Goal: Find specific page/section: Find specific page/section

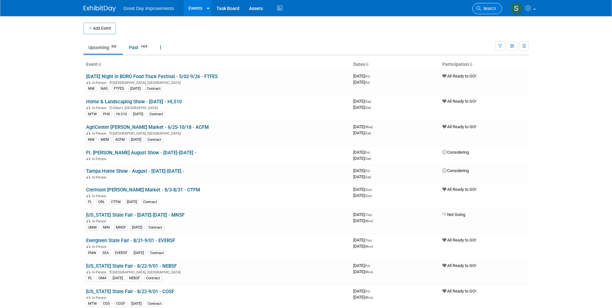
click at [491, 6] on span "Search" at bounding box center [488, 8] width 15 height 5
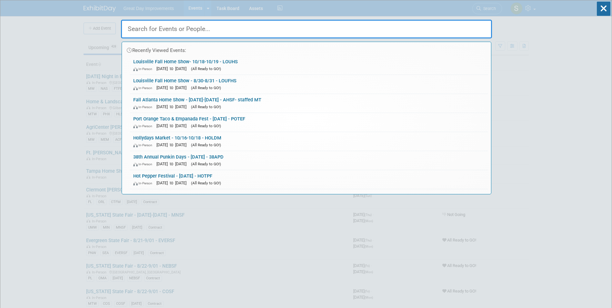
click at [231, 29] on input "text" at bounding box center [306, 29] width 371 height 19
paste input "Geauga County Fair"
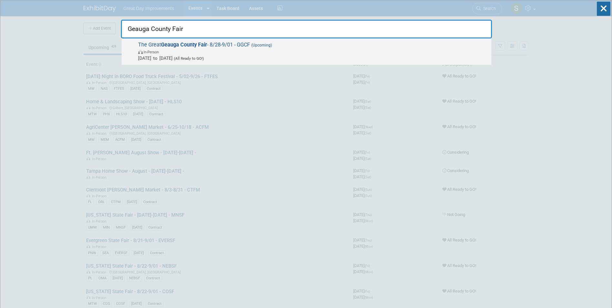
type input "Geauga County Fair"
click at [273, 49] on span "In-Person" at bounding box center [313, 51] width 350 height 6
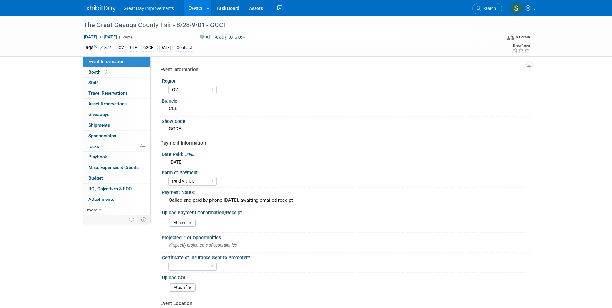
select select "OV"
select select "Paid via CC"
